Goal: Transaction & Acquisition: Download file/media

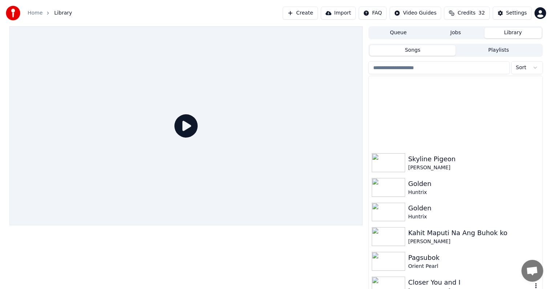
scroll to position [3297, 0]
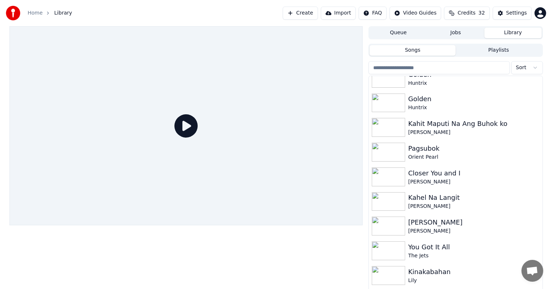
click at [451, 65] on input "search" at bounding box center [439, 67] width 141 height 13
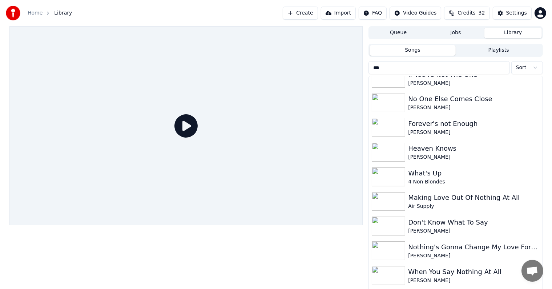
scroll to position [0, 0]
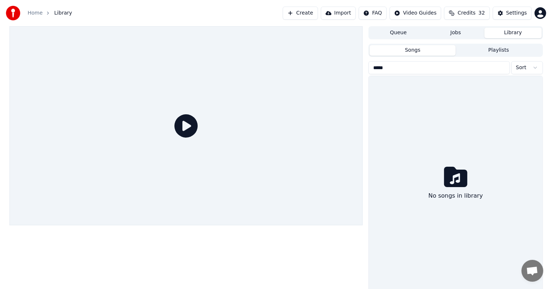
click at [398, 67] on input "*****" at bounding box center [439, 67] width 141 height 13
drag, startPoint x: 394, startPoint y: 67, endPoint x: 356, endPoint y: 63, distance: 38.1
click at [356, 63] on div "Queue Jobs Library Songs Playlists ***** Sort No songs in library" at bounding box center [276, 159] width 545 height 266
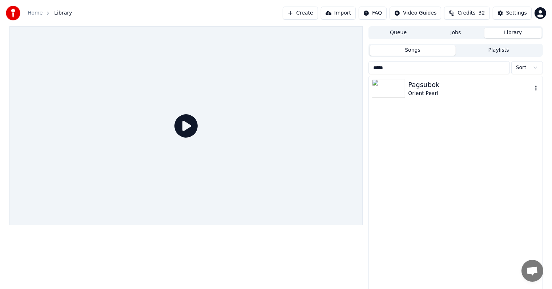
type input "*****"
click at [423, 86] on div "Pagsubok" at bounding box center [470, 85] width 124 height 10
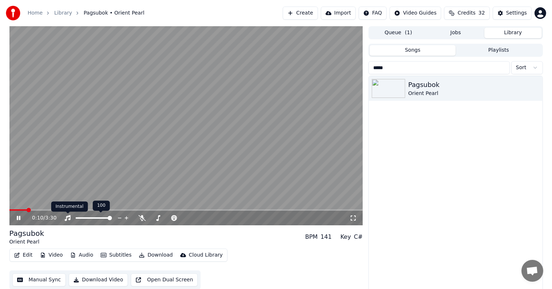
click at [124, 142] on video at bounding box center [186, 125] width 354 height 199
click at [45, 278] on button "Manual Sync" at bounding box center [38, 279] width 53 height 13
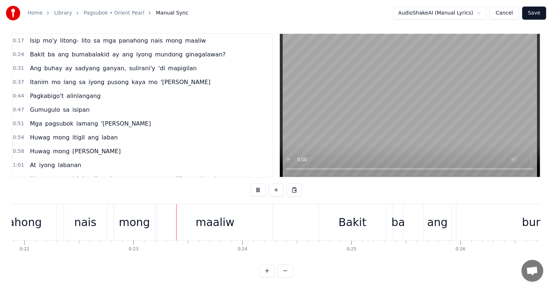
scroll to position [0, 2461]
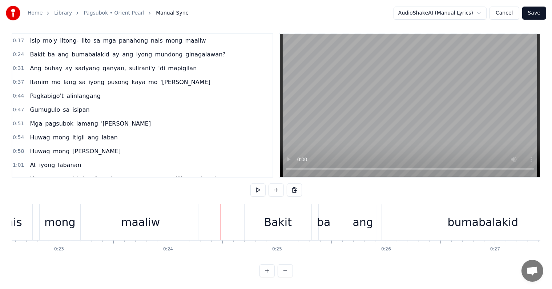
click at [146, 214] on div "maaliw" at bounding box center [140, 222] width 39 height 16
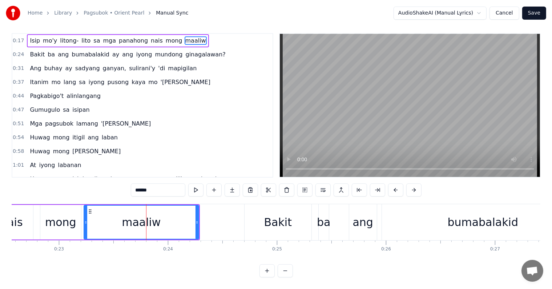
scroll to position [0, 0]
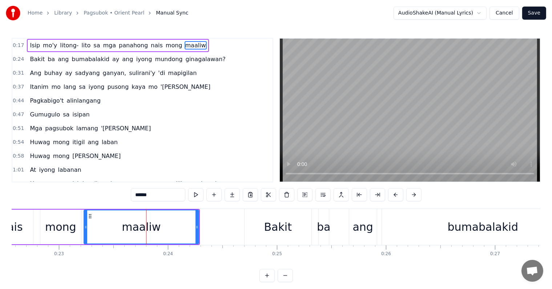
drag, startPoint x: 163, startPoint y: 193, endPoint x: 143, endPoint y: 195, distance: 20.0
click at [143, 195] on input "******" at bounding box center [158, 194] width 55 height 13
type input "*******"
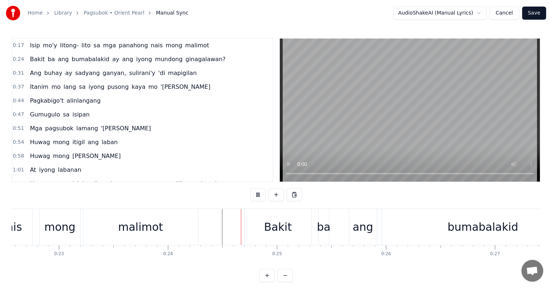
scroll to position [11, 0]
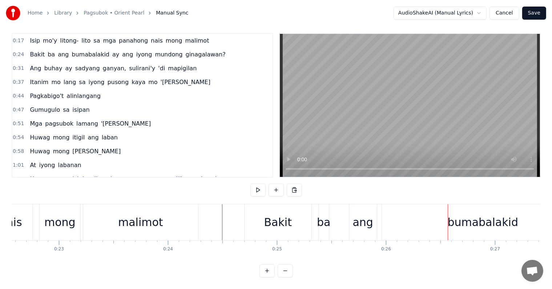
click at [366, 214] on div "ang" at bounding box center [363, 222] width 20 height 16
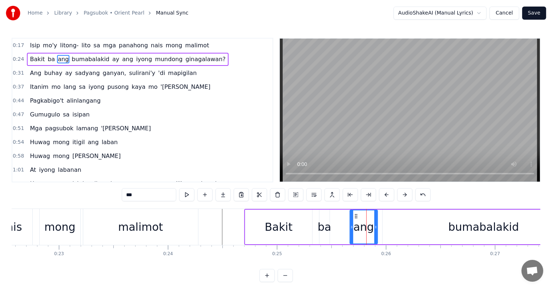
drag, startPoint x: 152, startPoint y: 193, endPoint x: 103, endPoint y: 192, distance: 49.4
click at [103, 193] on div "0:17 Isip mo'y litong- lito sa mga panahong nais mong malimot 0:24 Bakit ba ang…" at bounding box center [276, 160] width 529 height 244
click at [323, 224] on div "ba" at bounding box center [324, 226] width 13 height 16
type input "**"
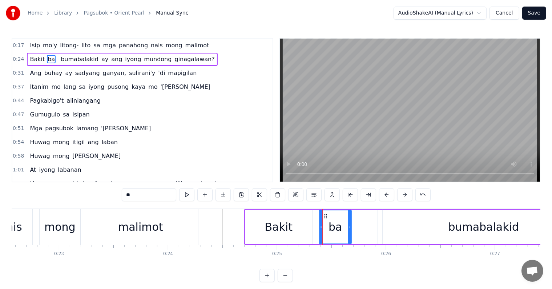
drag, startPoint x: 329, startPoint y: 221, endPoint x: 350, endPoint y: 227, distance: 22.2
click at [350, 227] on div at bounding box center [349, 226] width 3 height 33
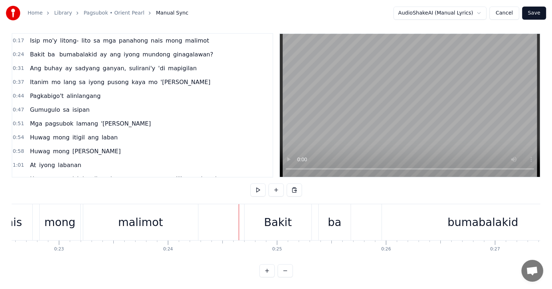
scroll to position [11, 0]
click at [437, 211] on div "bumabalakid" at bounding box center [483, 222] width 202 height 36
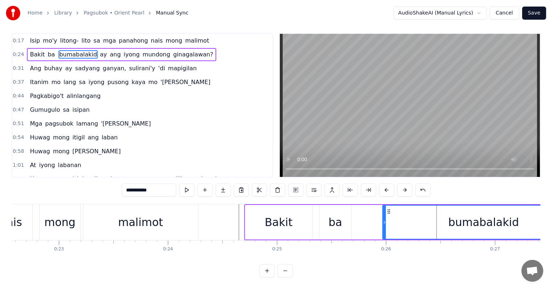
scroll to position [0, 0]
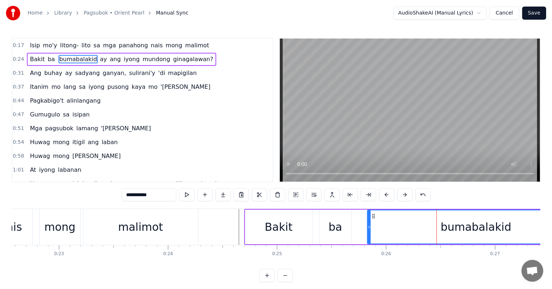
drag, startPoint x: 385, startPoint y: 228, endPoint x: 364, endPoint y: 221, distance: 21.6
click at [368, 221] on div at bounding box center [369, 226] width 3 height 33
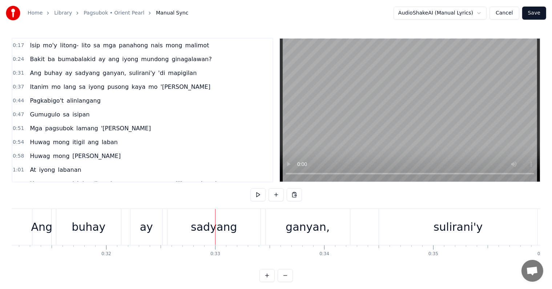
click at [171, 57] on span "ginagalawan?" at bounding box center [191, 59] width 41 height 8
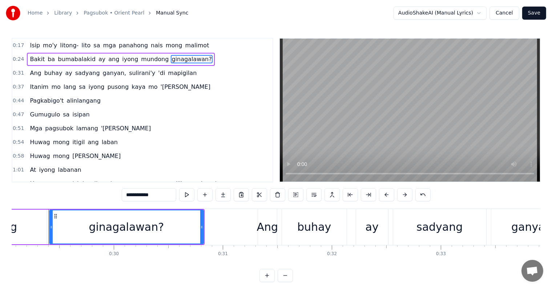
click at [140, 57] on span "mundong" at bounding box center [154, 59] width 29 height 8
type input "*******"
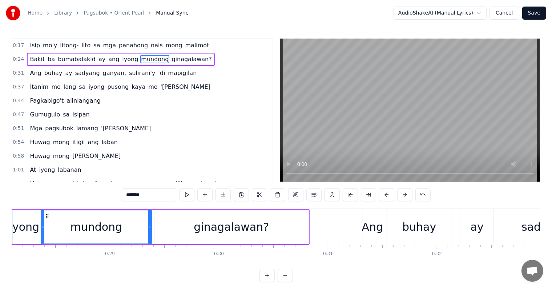
scroll to position [0, 3056]
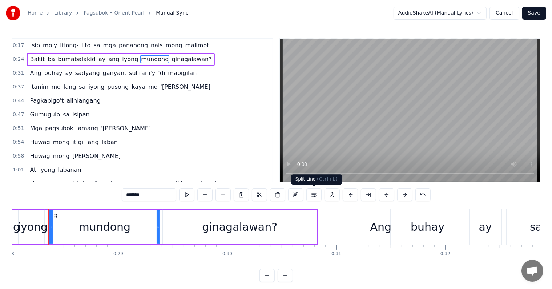
click at [313, 195] on button at bounding box center [313, 194] width 15 height 13
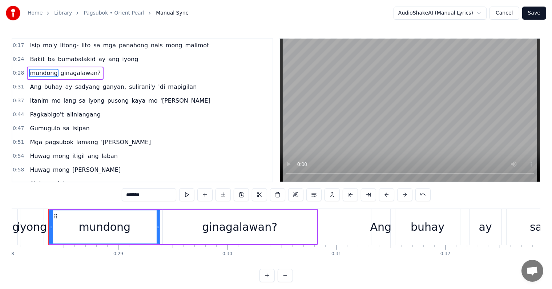
click at [140, 57] on div "0:24 Bakit ba bumabalakid ay ang iyong" at bounding box center [142, 59] width 260 height 14
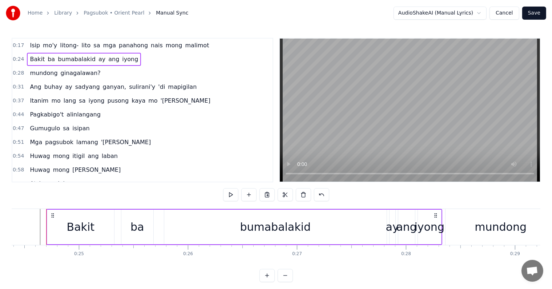
scroll to position [0, 2657]
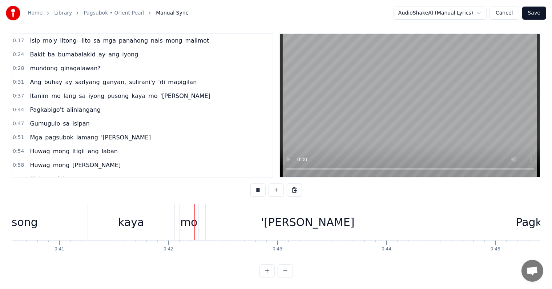
scroll to position [0, 4510]
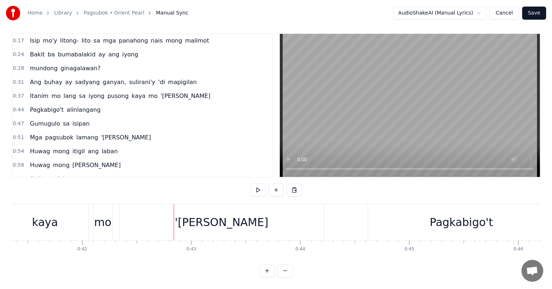
click at [107, 92] on span "pusong" at bounding box center [118, 96] width 23 height 8
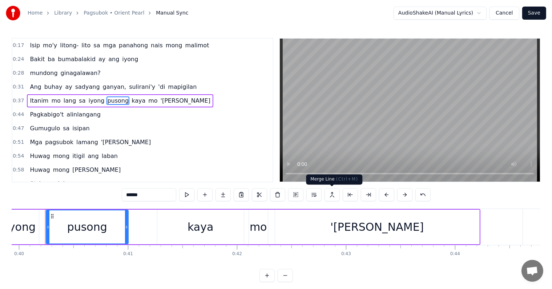
scroll to position [0, 4352]
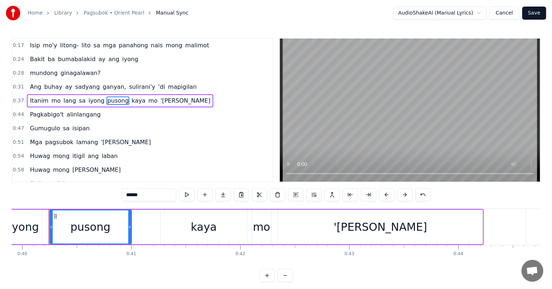
click at [88, 99] on span "iyong" at bounding box center [96, 100] width 17 height 8
type input "*****"
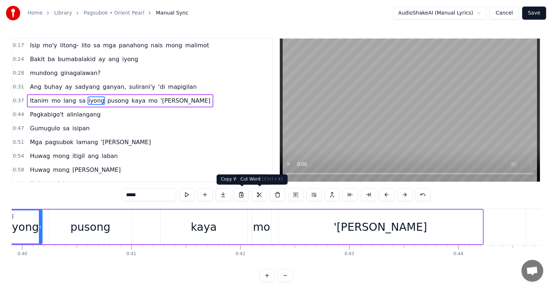
scroll to position [0, 4308]
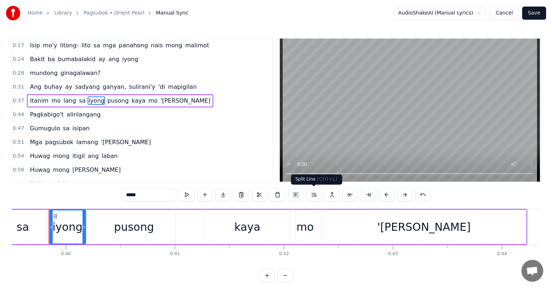
click at [314, 194] on button at bounding box center [313, 194] width 15 height 13
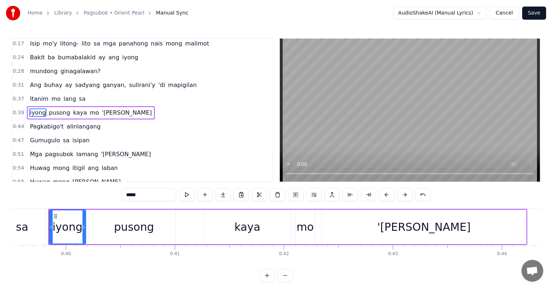
click at [103, 98] on div "0:37 Itanim mo lang sa" at bounding box center [142, 99] width 260 height 14
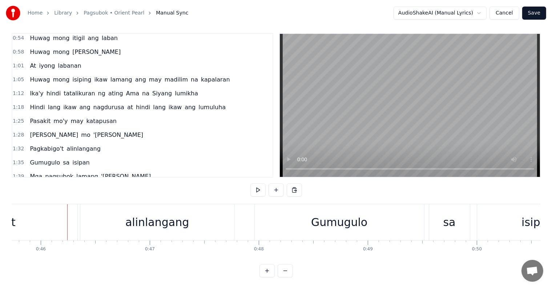
scroll to position [0, 5006]
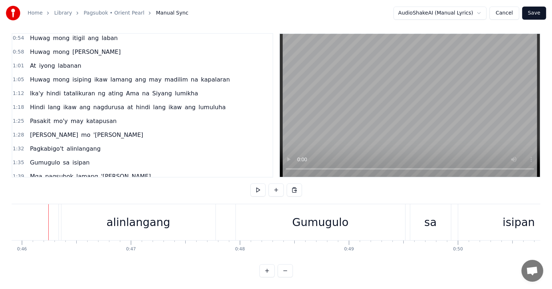
click at [62, 158] on span "sa" at bounding box center [66, 162] width 8 height 8
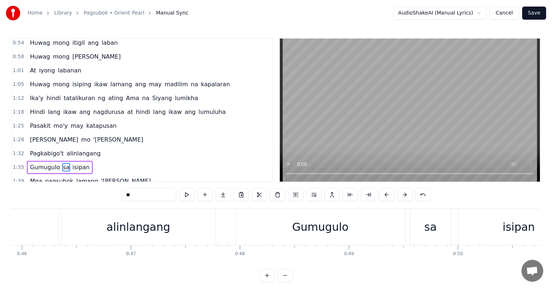
scroll to position [154, 0]
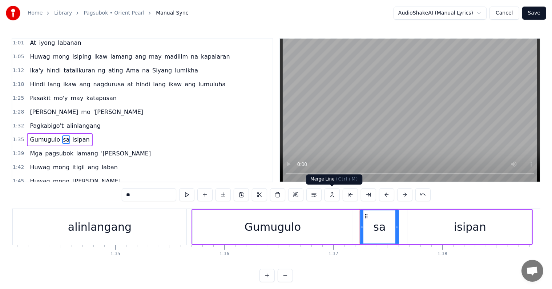
click at [317, 195] on button at bounding box center [313, 194] width 15 height 13
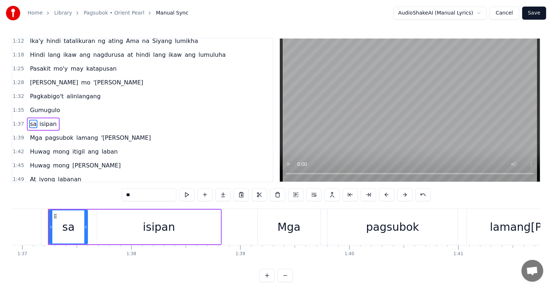
scroll to position [189, 0]
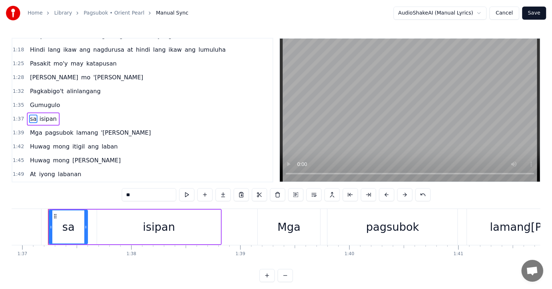
click at [54, 101] on span "Gumugulo" at bounding box center [45, 105] width 32 height 8
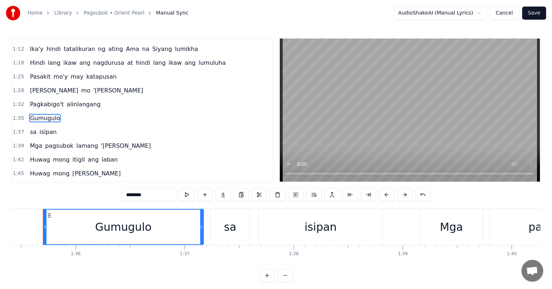
scroll to position [0, 10399]
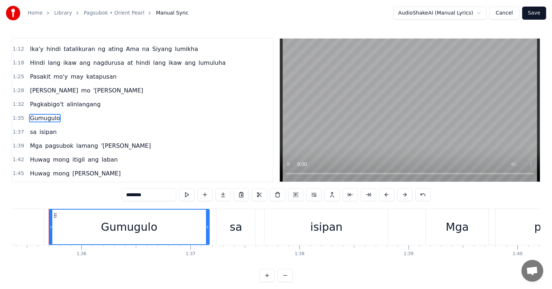
click at [90, 100] on span "alinlangang" at bounding box center [83, 104] width 35 height 8
type input "**********"
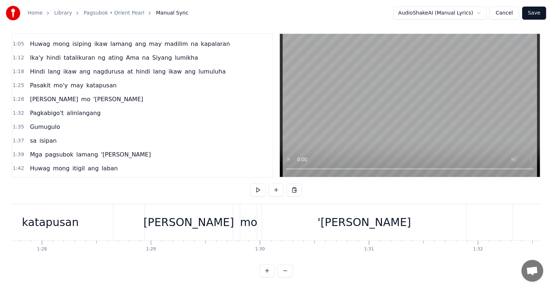
scroll to position [0, 9502]
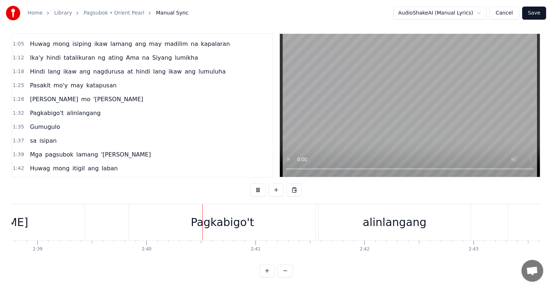
scroll to position [0, 17405]
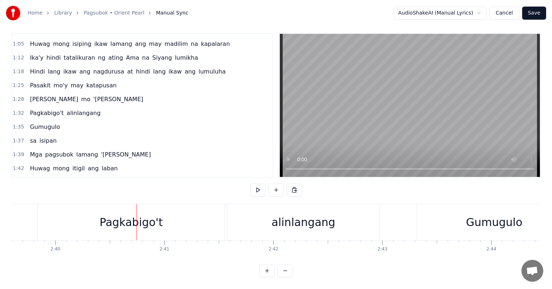
click at [181, 210] on div "Pagkabigo't" at bounding box center [131, 222] width 187 height 36
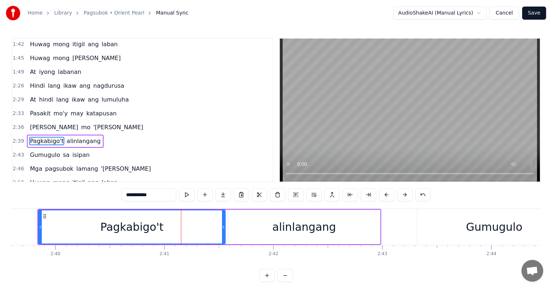
scroll to position [310, 0]
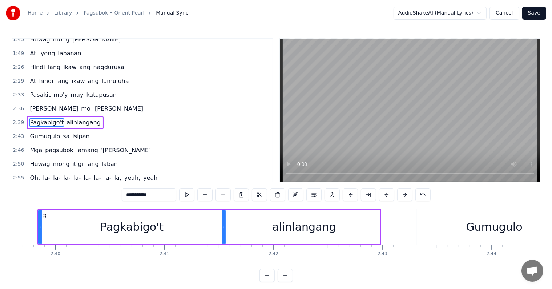
click at [67, 118] on span "alinlangang" at bounding box center [83, 122] width 35 height 8
type input "**********"
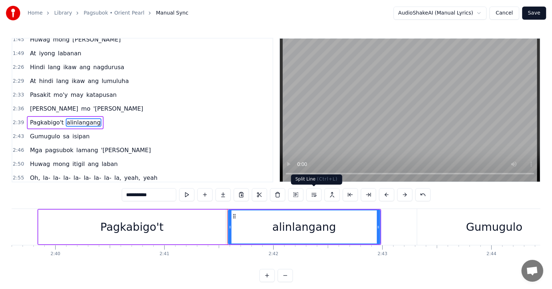
click at [316, 193] on button at bounding box center [313, 194] width 15 height 13
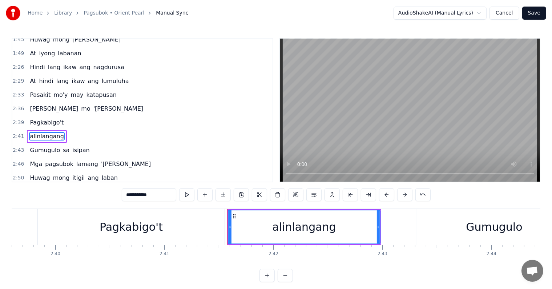
scroll to position [323, 0]
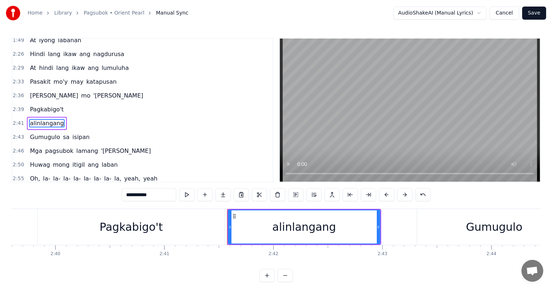
click at [84, 103] on div "2:39 Pagkabigo't" at bounding box center [142, 110] width 260 height 14
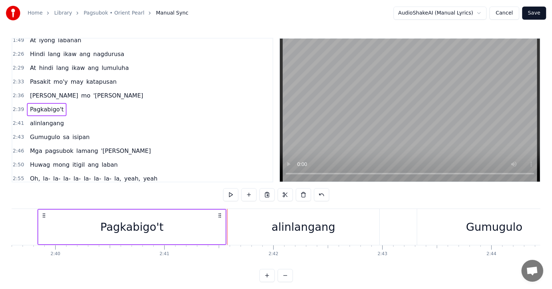
scroll to position [0, 17394]
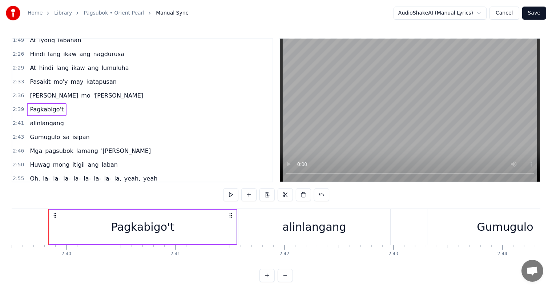
click at [80, 146] on span "lamang" at bounding box center [87, 150] width 23 height 8
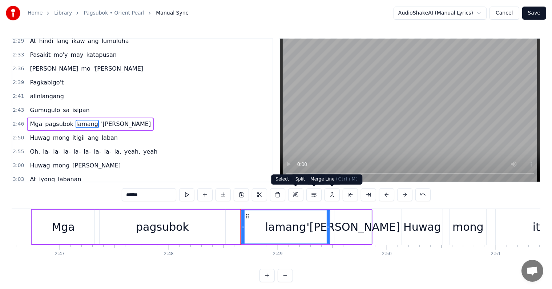
scroll to position [0, 18356]
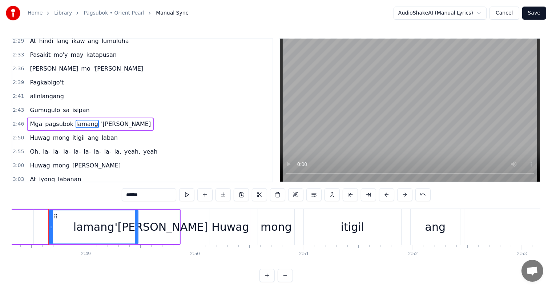
click at [62, 106] on span "sa" at bounding box center [66, 110] width 8 height 8
type input "**"
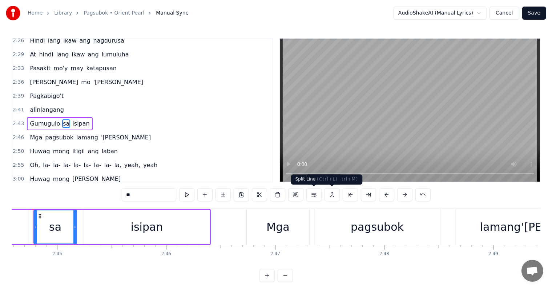
scroll to position [0, 17933]
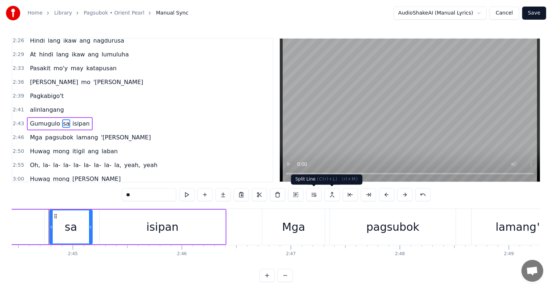
click at [313, 195] on button at bounding box center [313, 194] width 15 height 13
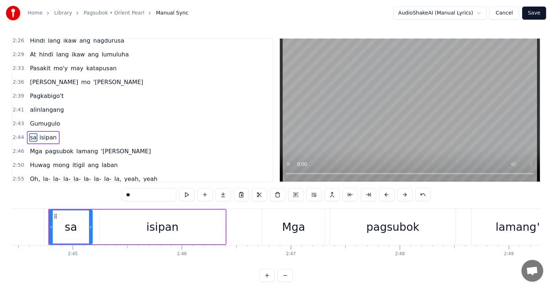
scroll to position [350, 0]
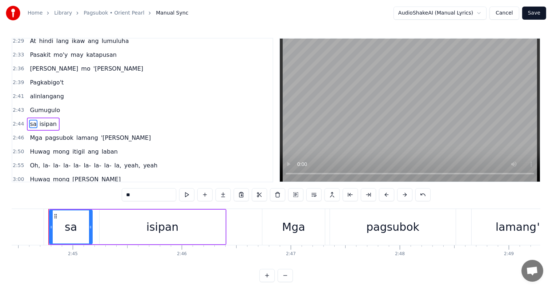
click at [65, 89] on div "2:41 alinlangang" at bounding box center [142, 96] width 260 height 14
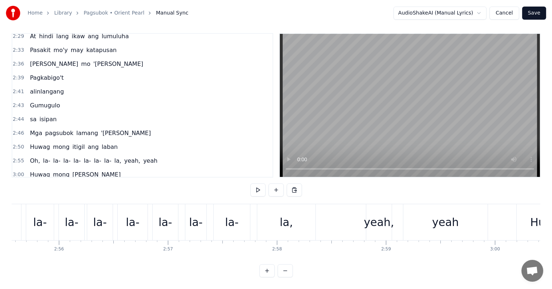
scroll to position [0, 19108]
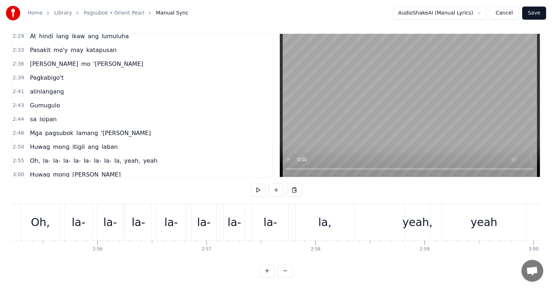
click at [312, 217] on div "la," at bounding box center [325, 222] width 58 height 36
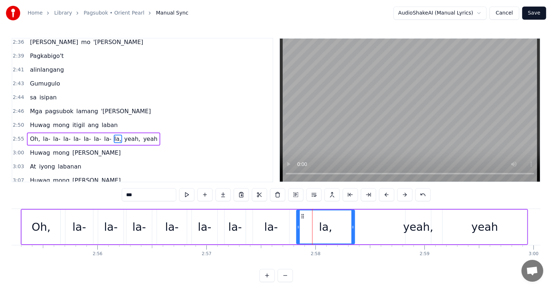
scroll to position [390, 0]
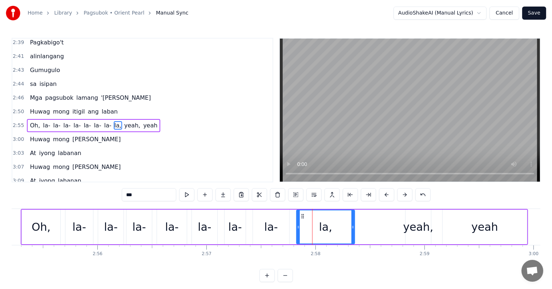
drag, startPoint x: 151, startPoint y: 195, endPoint x: 63, endPoint y: 187, distance: 89.0
click at [63, 187] on div "0:17 Isip mo'y litong- lito sa mga panahong nais mong malimot 0:24 Bakit ba bum…" at bounding box center [276, 160] width 529 height 244
click at [389, 228] on div "Oh, la- la- la- la- la- la- la- yeah, yeah" at bounding box center [274, 227] width 507 height 36
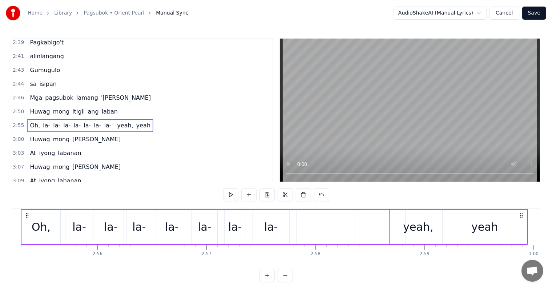
click at [419, 227] on div "yeah," at bounding box center [418, 226] width 30 height 16
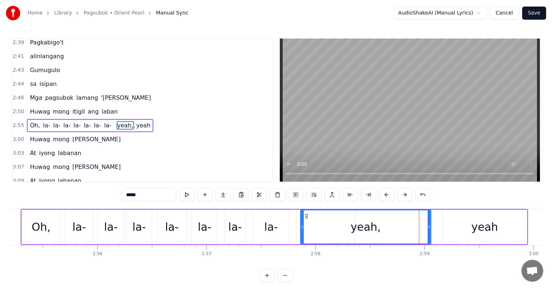
drag, startPoint x: 407, startPoint y: 227, endPoint x: 305, endPoint y: 224, distance: 102.2
click at [302, 224] on icon at bounding box center [302, 227] width 3 height 6
drag, startPoint x: 428, startPoint y: 229, endPoint x: 401, endPoint y: 228, distance: 27.3
click at [403, 228] on icon at bounding box center [404, 227] width 3 height 6
drag, startPoint x: 481, startPoint y: 227, endPoint x: 458, endPoint y: 227, distance: 23.3
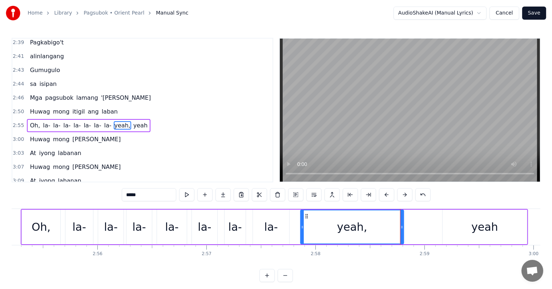
click at [481, 227] on div "yeah" at bounding box center [484, 226] width 27 height 16
type input "****"
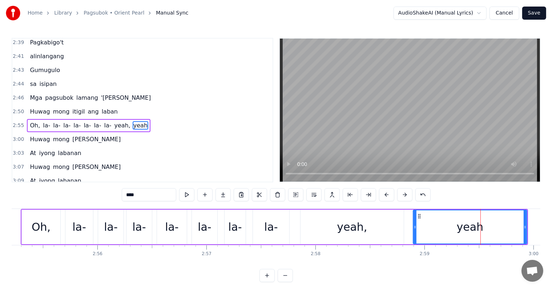
drag, startPoint x: 443, startPoint y: 226, endPoint x: 413, endPoint y: 222, distance: 30.4
click at [414, 221] on div at bounding box center [415, 226] width 3 height 33
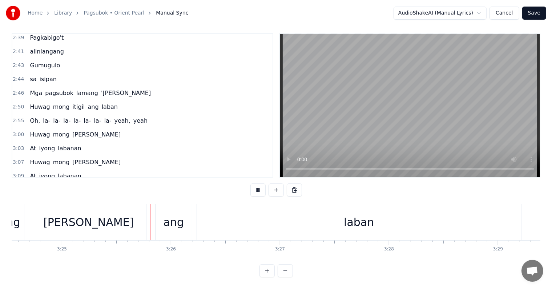
scroll to position [0, 22334]
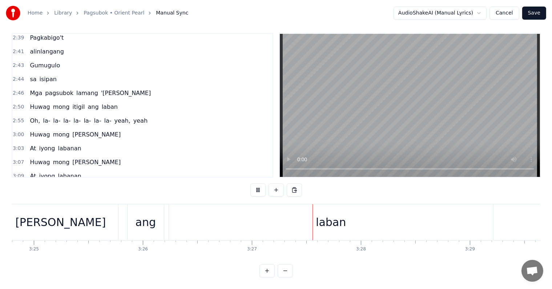
click at [535, 13] on button "Save" at bounding box center [534, 13] width 24 height 13
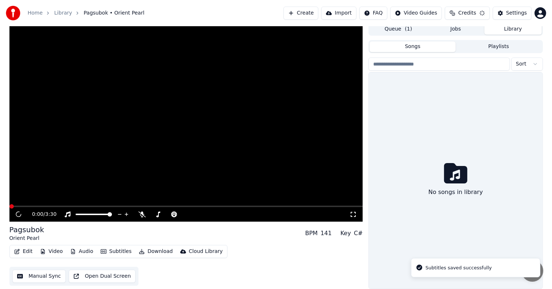
scroll to position [3, 0]
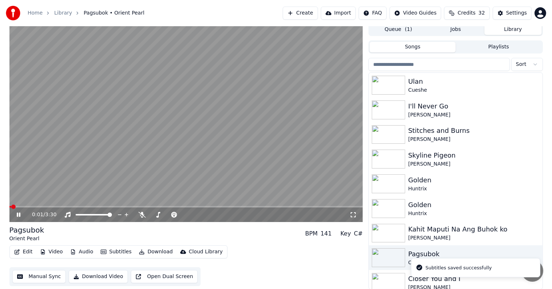
click at [169, 119] on video at bounding box center [186, 122] width 354 height 199
click at [432, 63] on input "search" at bounding box center [439, 64] width 141 height 13
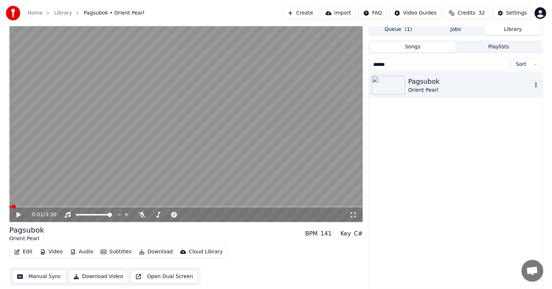
type input "******"
click at [466, 83] on div "Pagsubok" at bounding box center [470, 81] width 124 height 10
click at [150, 257] on div "Edit Video Audio Subtitles Download Cloud Library" at bounding box center [118, 251] width 218 height 13
click at [150, 253] on button "Download" at bounding box center [156, 251] width 40 height 10
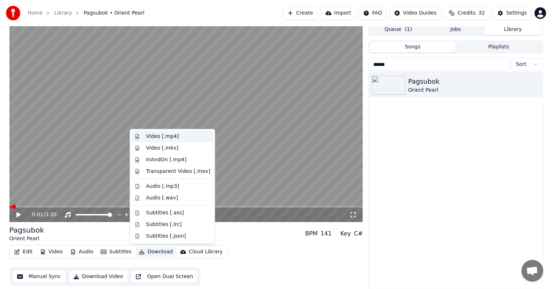
click at [163, 131] on div "Video [.mp4]" at bounding box center [173, 137] width 82 height 12
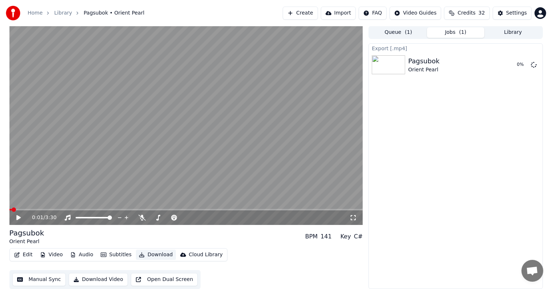
scroll to position [0, 0]
click at [162, 137] on video at bounding box center [186, 125] width 354 height 199
click at [174, 127] on video at bounding box center [186, 125] width 354 height 199
